Goal: Find specific page/section: Find specific page/section

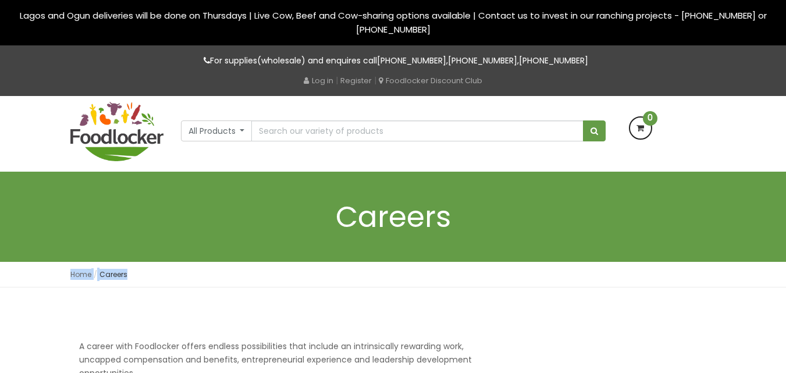
click at [59, 274] on div "Home Careers" at bounding box center [393, 275] width 786 height 26
